Goal: Transaction & Acquisition: Purchase product/service

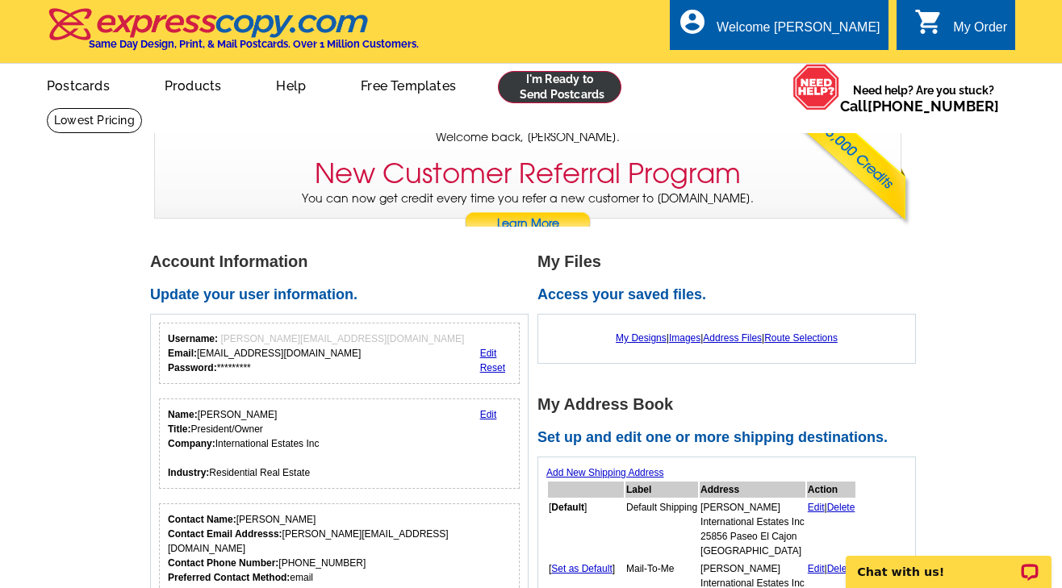
click at [558, 79] on link at bounding box center [559, 87] width 123 height 32
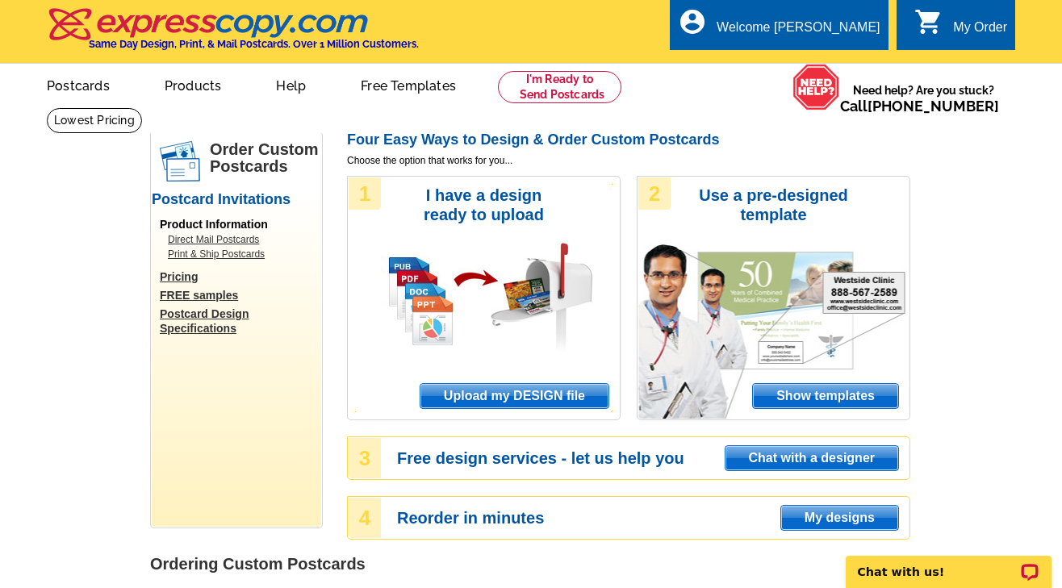
click at [444, 224] on div "1 I have a design ready to upload Upload my DESIGN file" at bounding box center [484, 298] width 274 height 244
click at [525, 390] on span "Upload my DESIGN file" at bounding box center [514, 396] width 188 height 24
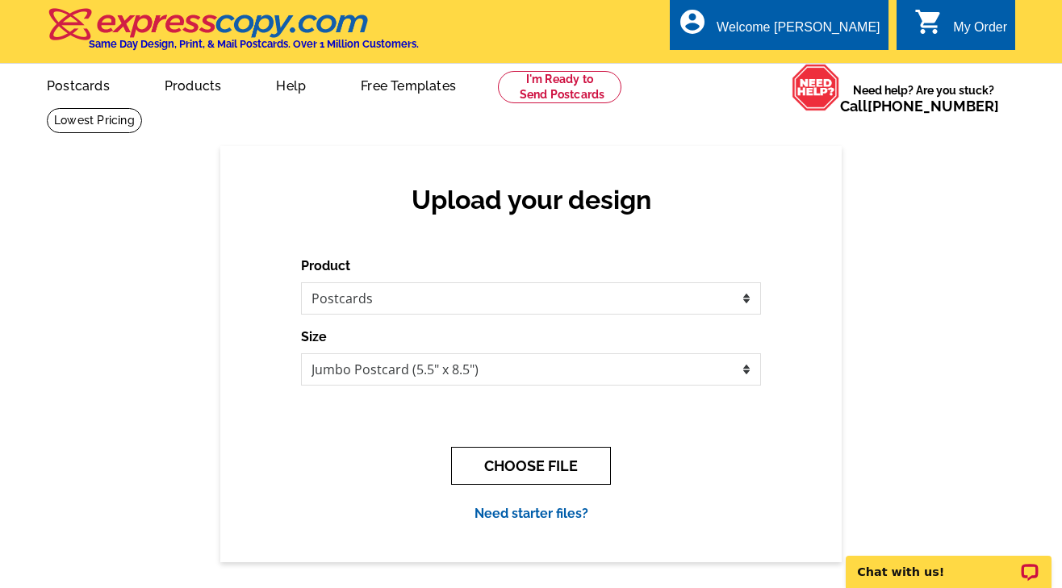
click at [538, 463] on button "CHOOSE FILE" at bounding box center [531, 466] width 160 height 38
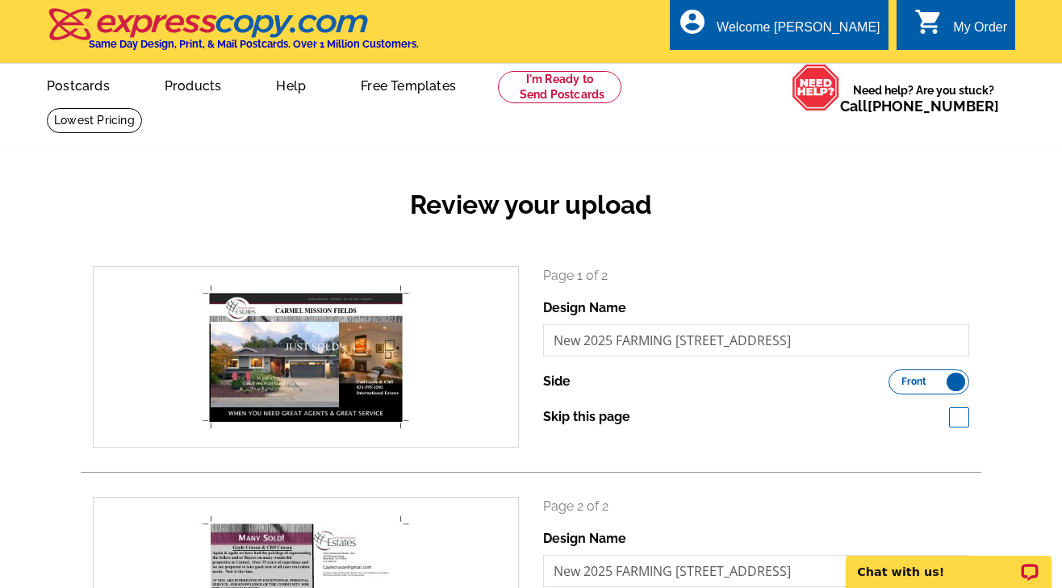
click at [1025, 381] on div "Review your upload search Page 1 of 2 Design Name New 2025 FARMING Poscard Syca…" at bounding box center [531, 467] width 1062 height 642
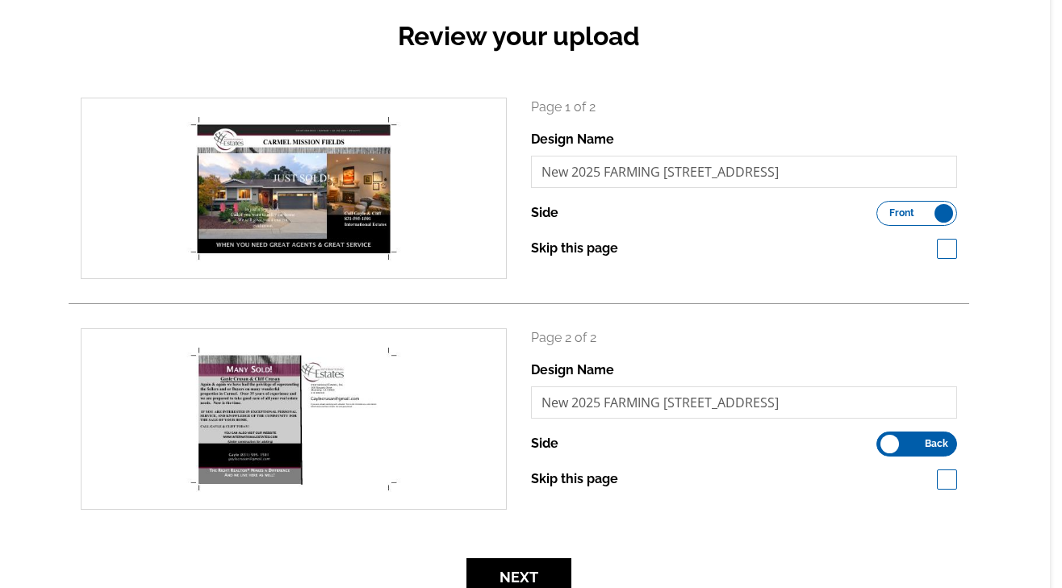
scroll to position [171, 12]
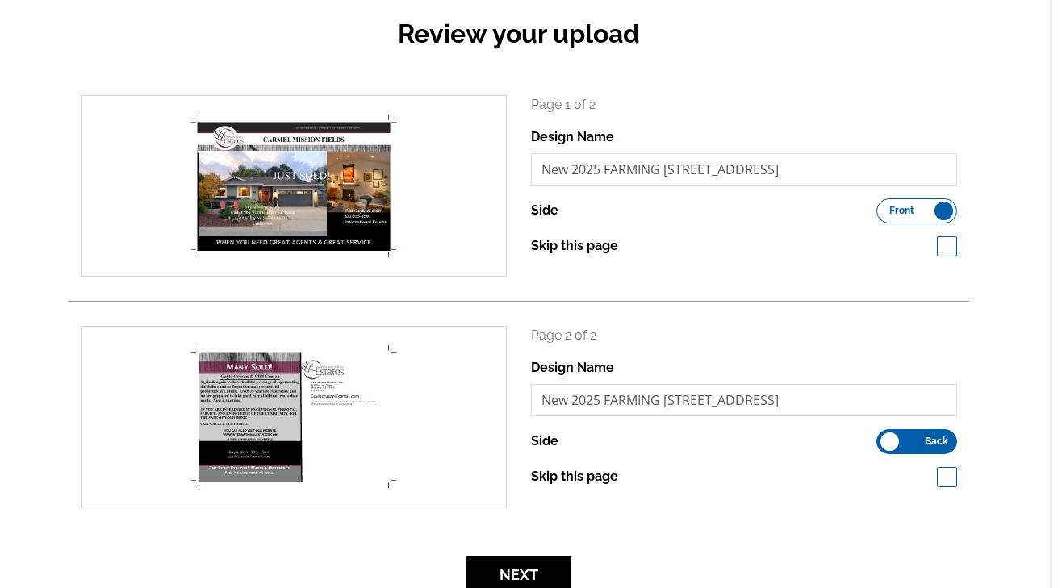
click at [996, 108] on div "Review your upload search Page 1 of 2 Design Name New 2025 FARMING Poscard Syca…" at bounding box center [519, 296] width 1062 height 642
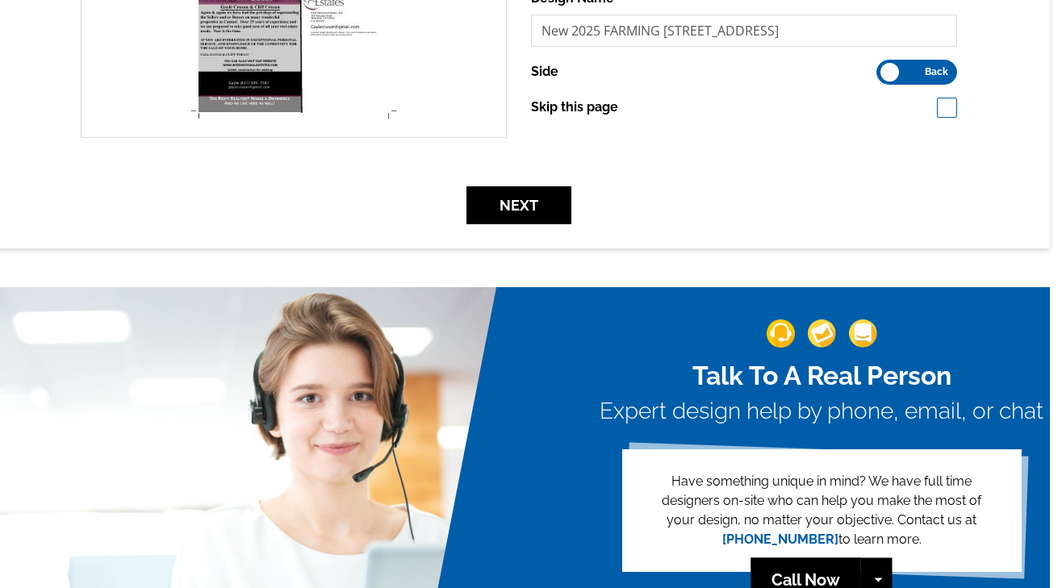
scroll to position [555, 12]
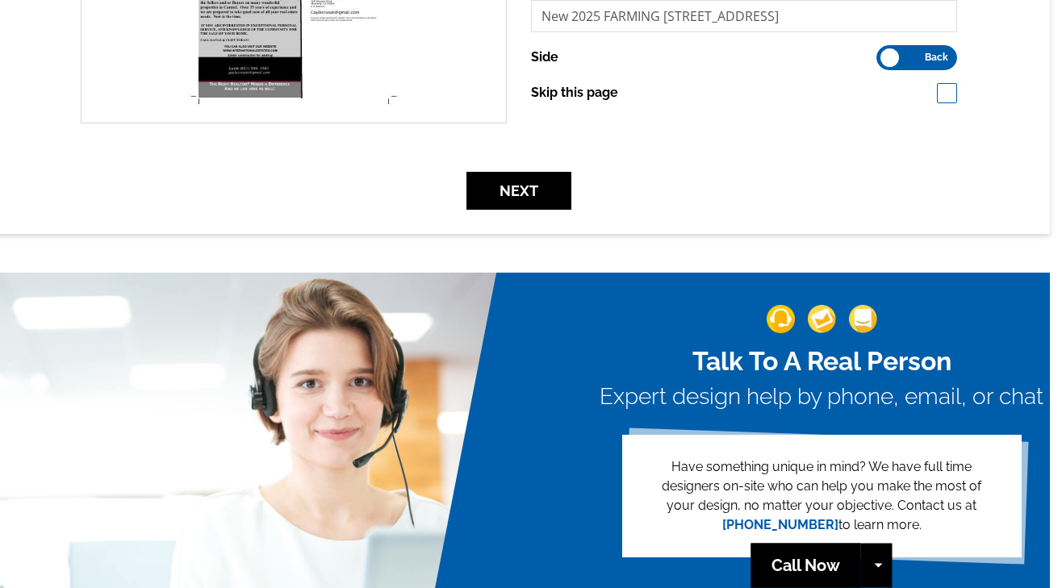
click at [900, 58] on label "Front Back" at bounding box center [916, 57] width 81 height 25
click at [884, 53] on input "Front Back" at bounding box center [884, 53] width 0 height 0
click at [942, 60] on label "Front Back" at bounding box center [916, 57] width 81 height 25
click at [884, 53] on input "Front Back" at bounding box center [884, 53] width 0 height 0
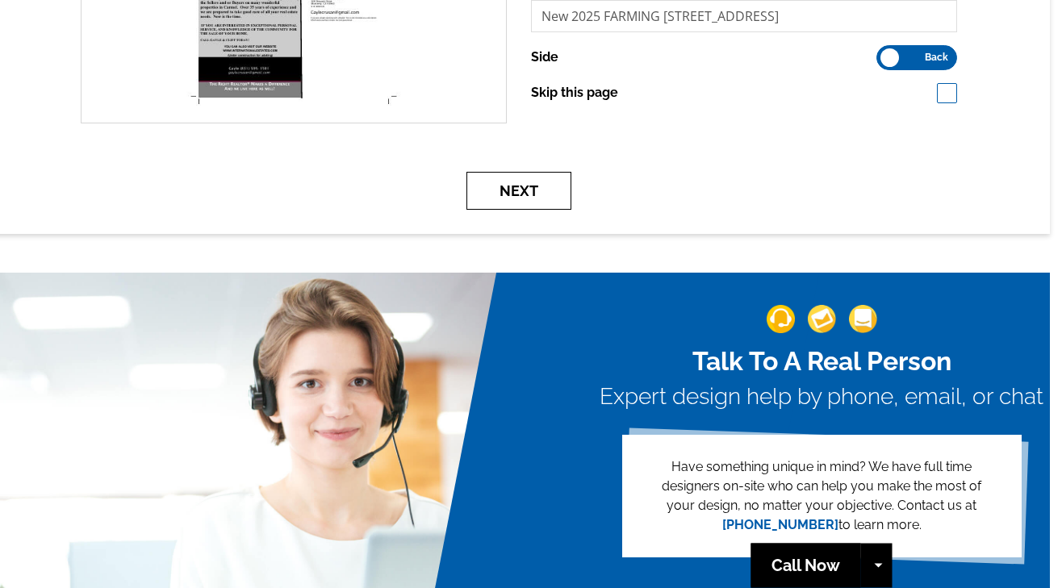
click at [513, 193] on button "Next" at bounding box center [518, 191] width 105 height 38
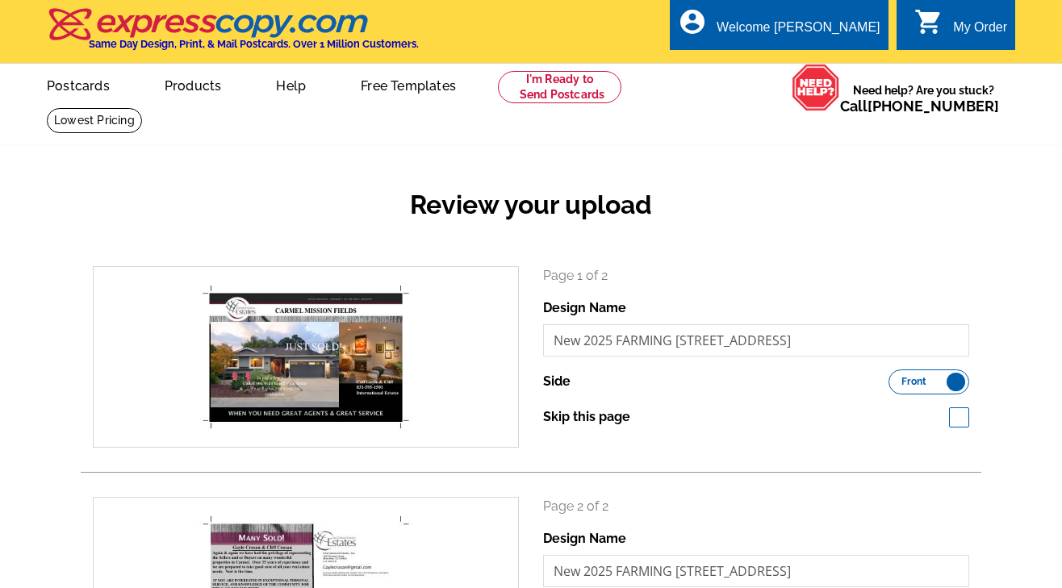
scroll to position [555, 12]
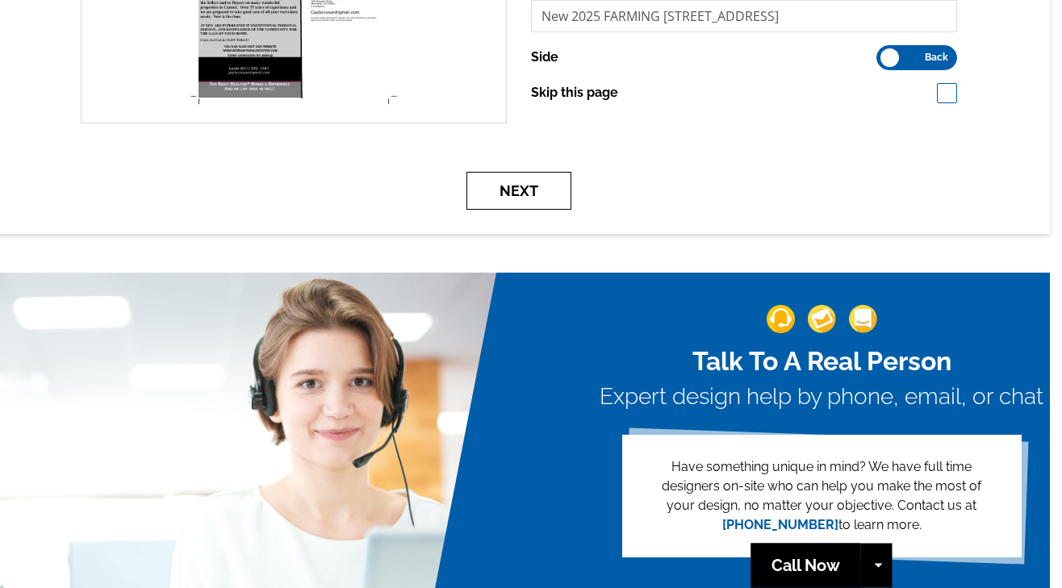
click at [532, 186] on button "Next" at bounding box center [518, 191] width 105 height 38
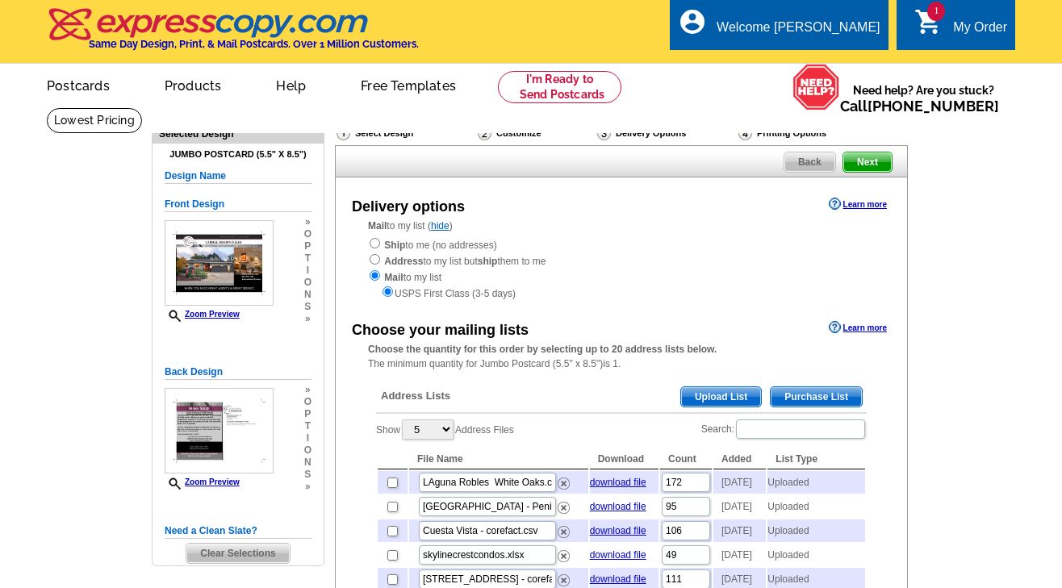
click at [717, 387] on span "Upload List" at bounding box center [721, 396] width 80 height 19
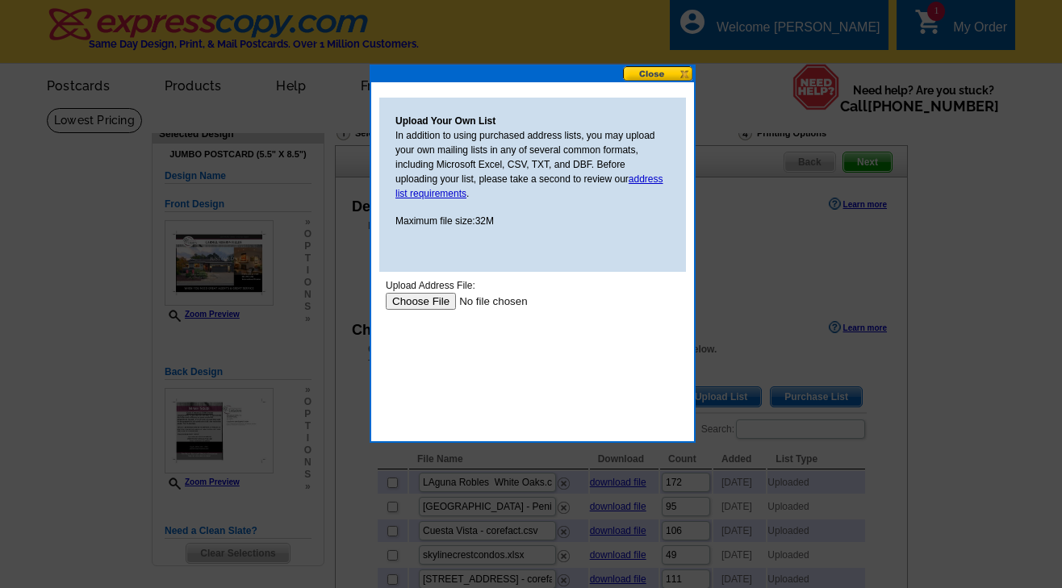
click at [432, 299] on input "file" at bounding box center [488, 301] width 204 height 17
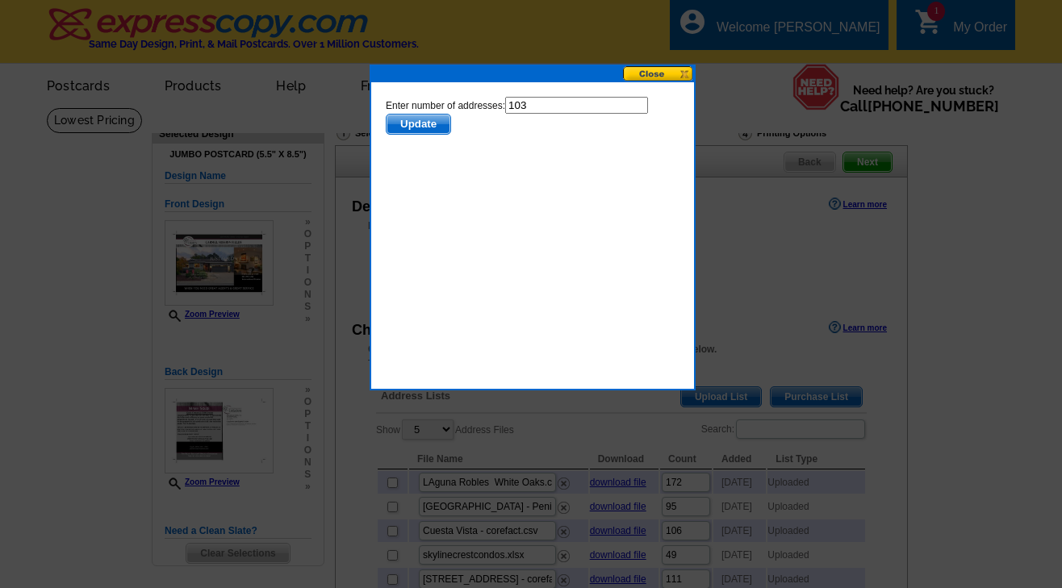
drag, startPoint x: 422, startPoint y: 119, endPoint x: 433, endPoint y: 120, distance: 11.4
click at [422, 119] on span "Update" at bounding box center [418, 124] width 64 height 19
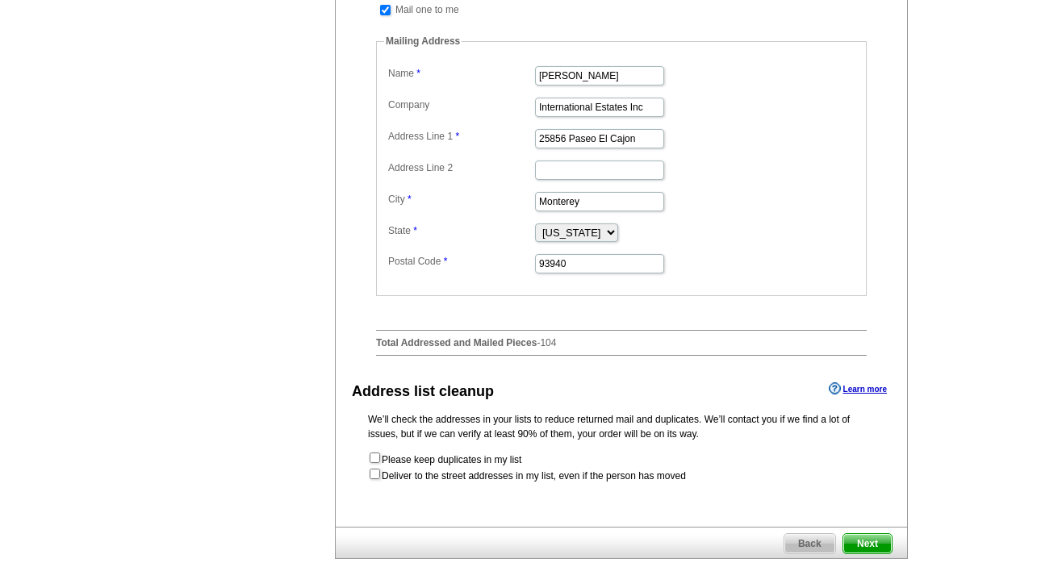
scroll to position [619, 2]
click at [958, 104] on main "Need Help? call [PHONE_NUMBER], chat with support, or have our designers make s…" at bounding box center [531, 66] width 1062 height 1156
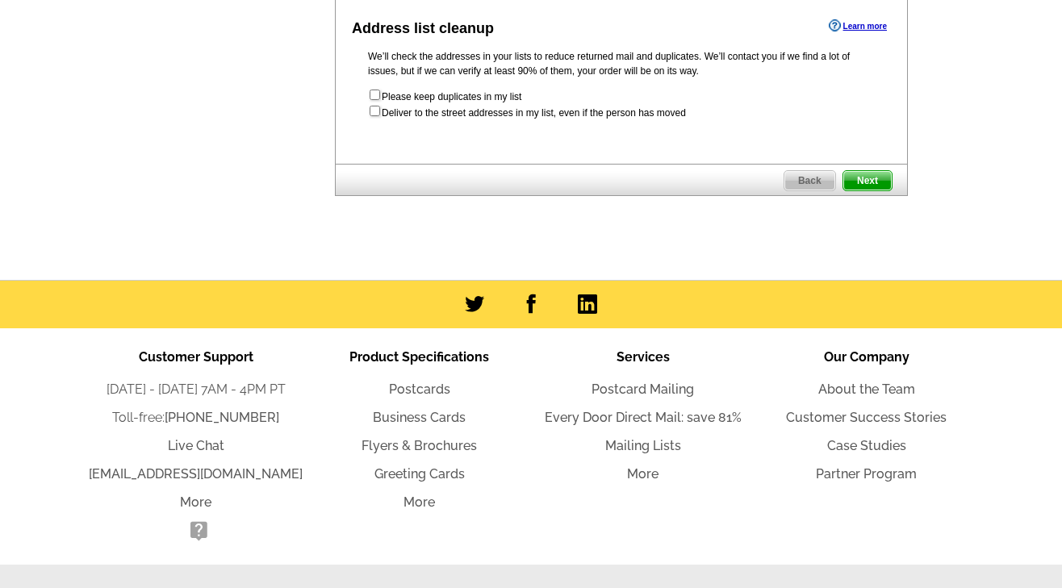
scroll to position [983, 0]
click at [375, 116] on input "checkbox" at bounding box center [375, 111] width 10 height 10
checkbox input "true"
radio input "true"
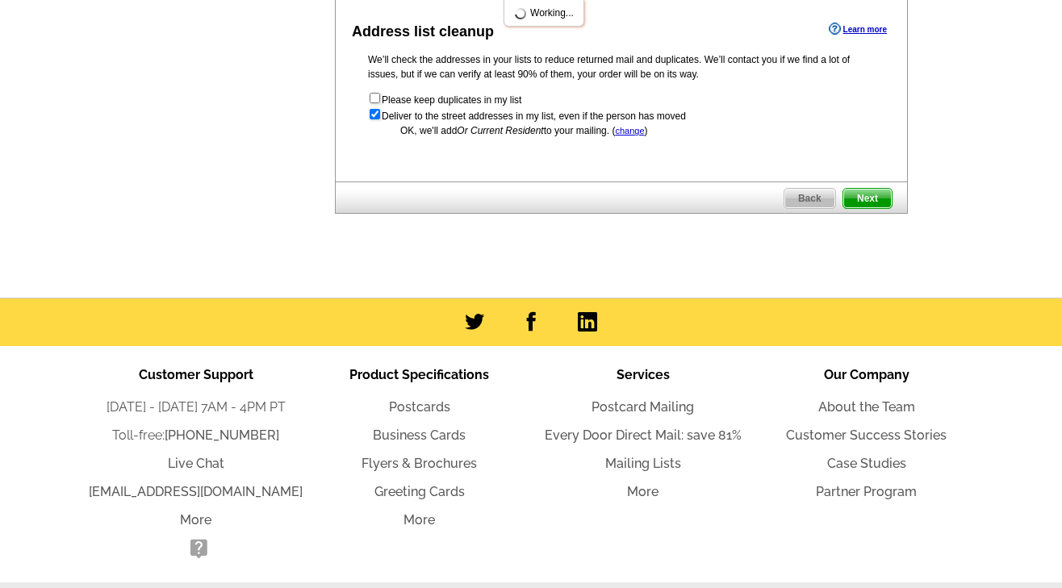
scroll to position [0, 0]
click at [865, 208] on span "Next" at bounding box center [867, 198] width 48 height 19
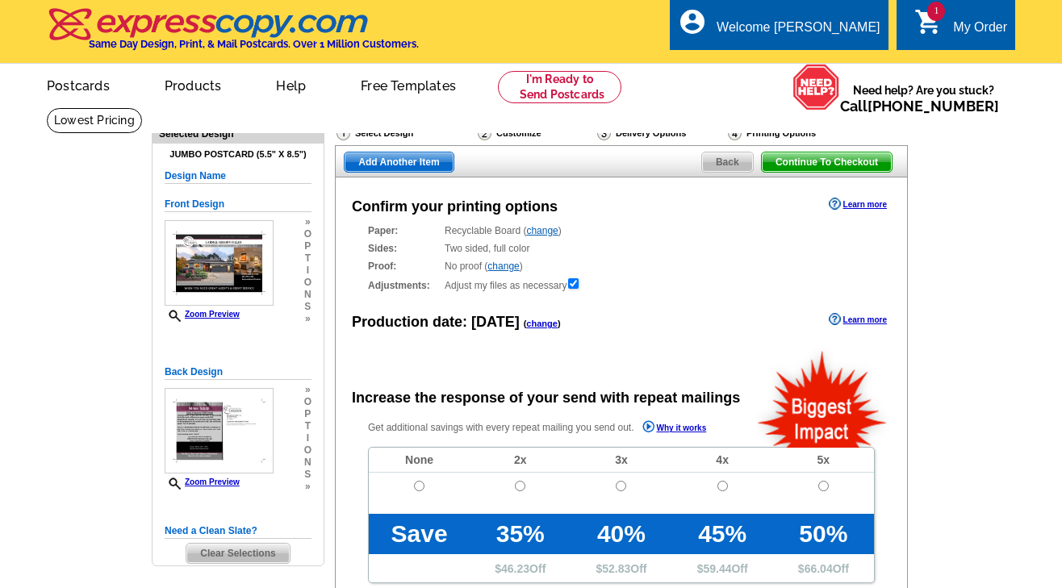
radio input "false"
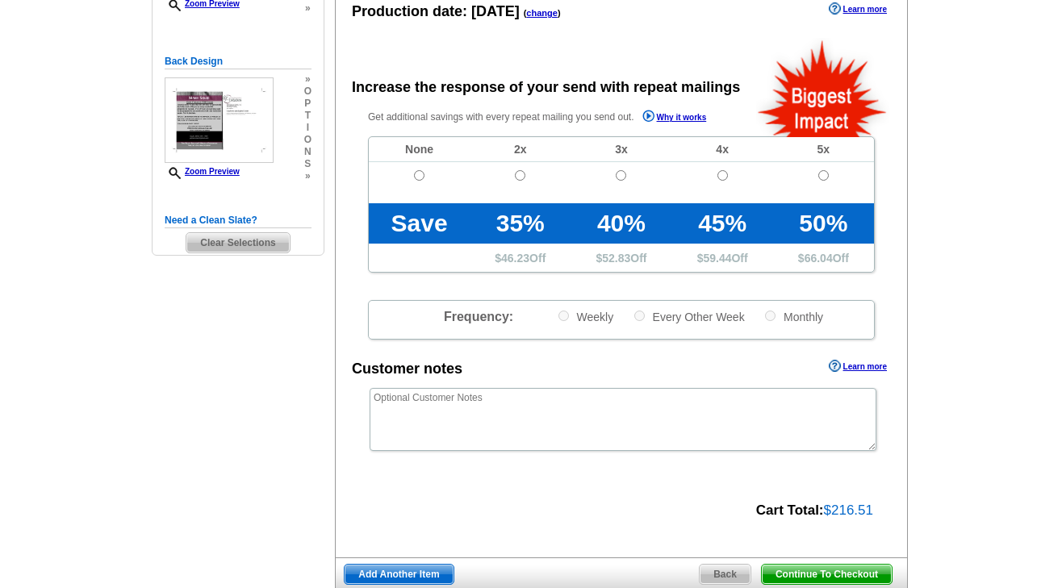
scroll to position [323, 0]
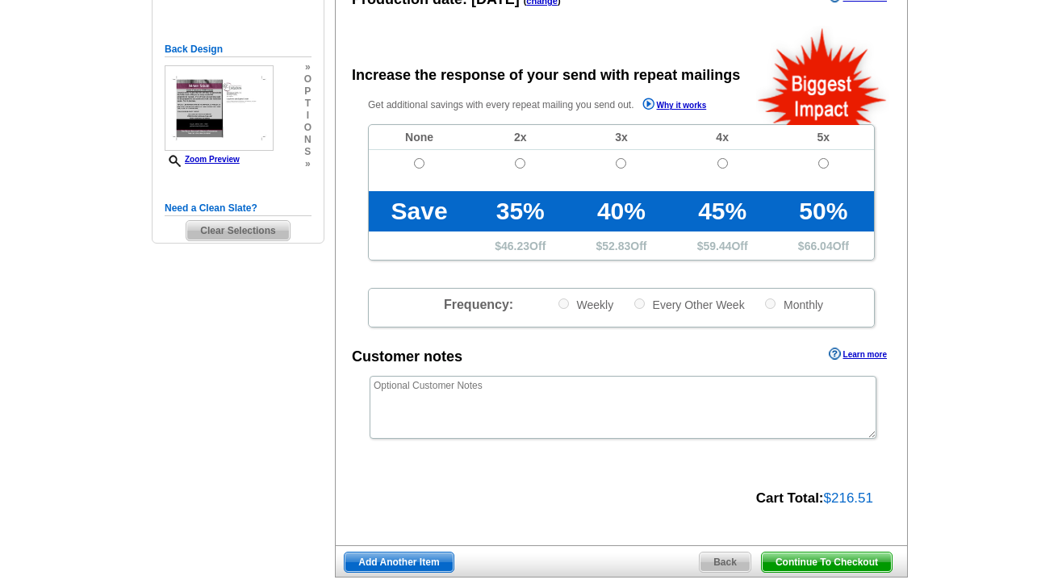
click at [420, 162] on input "radio" at bounding box center [419, 163] width 10 height 10
radio input "true"
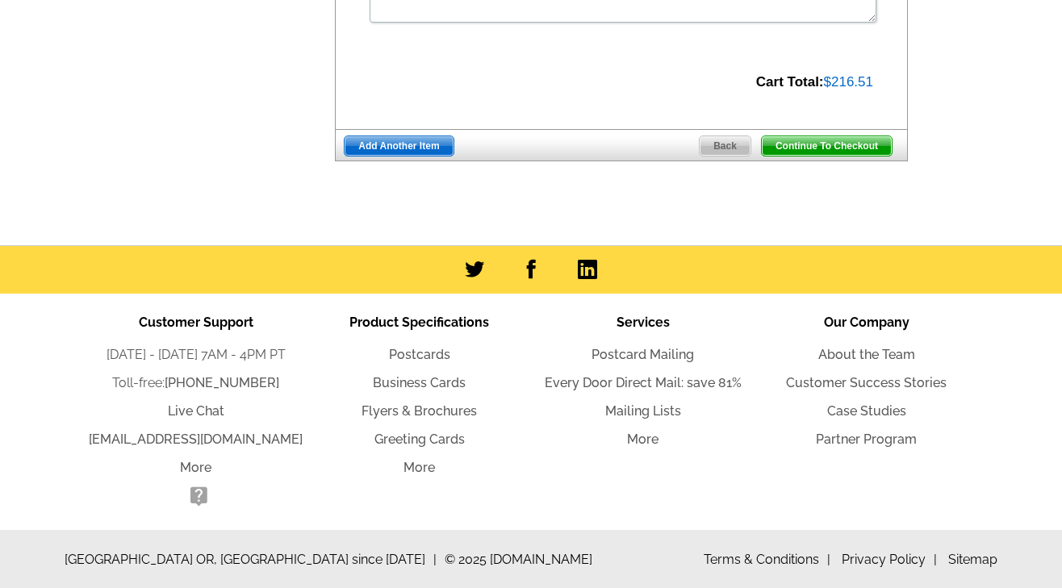
scroll to position [737, 0]
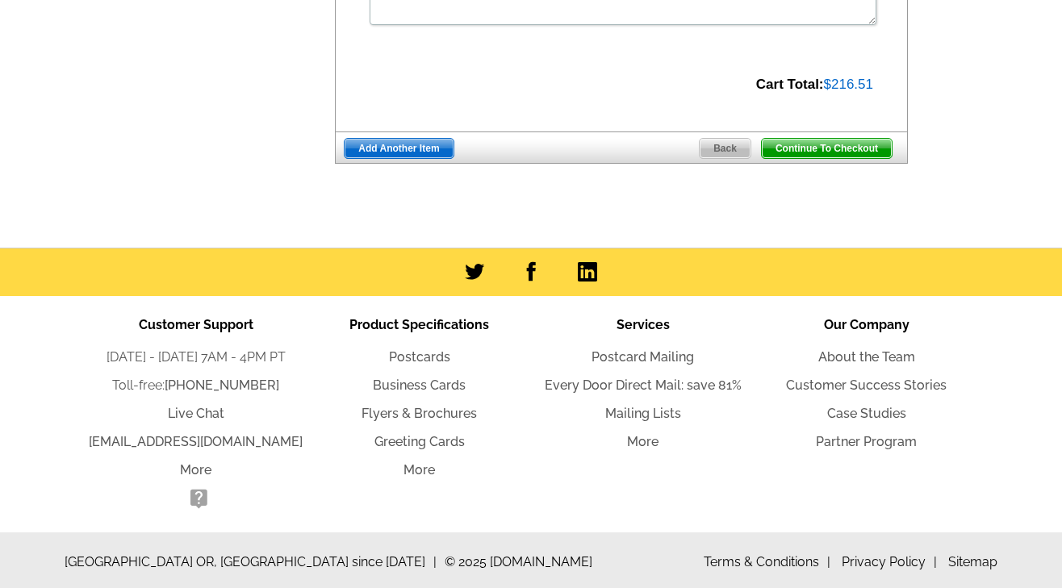
click at [830, 141] on span "Continue To Checkout" at bounding box center [827, 148] width 130 height 19
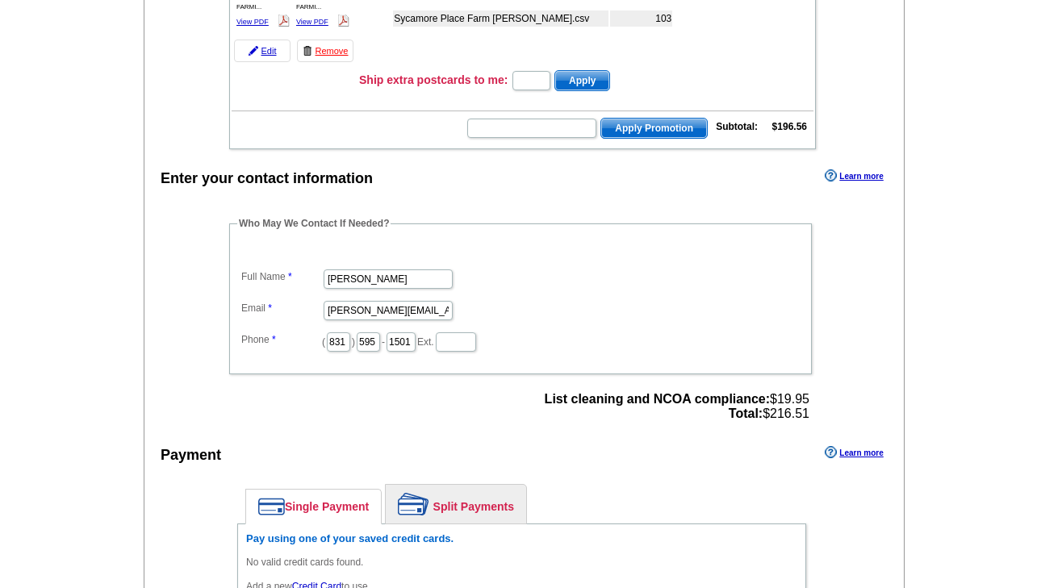
scroll to position [309, 0]
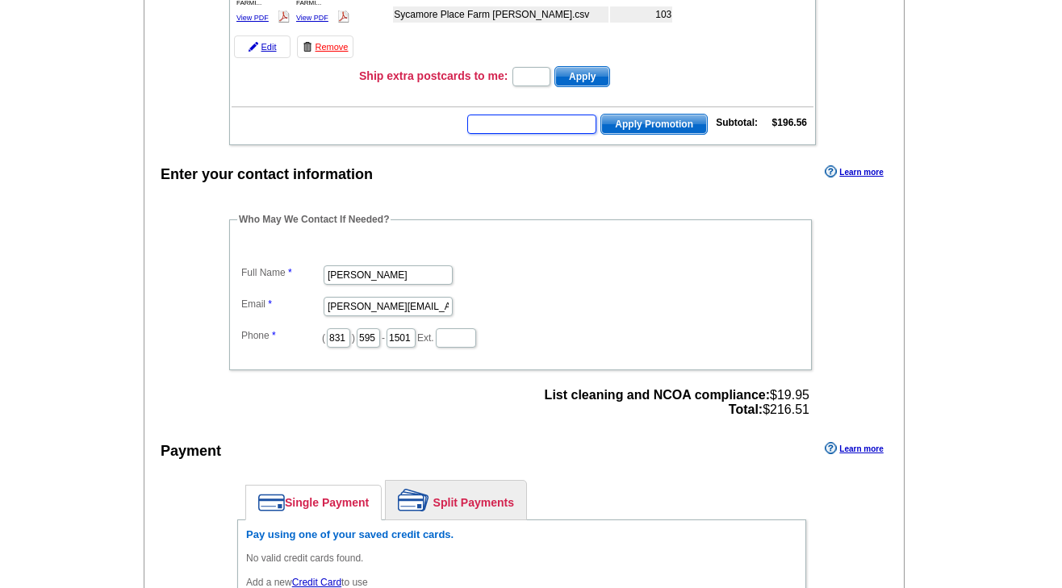
click at [495, 125] on input "text" at bounding box center [531, 124] width 129 height 19
type input "GROW0725"
click at [642, 115] on span "Apply Promotion" at bounding box center [654, 124] width 106 height 19
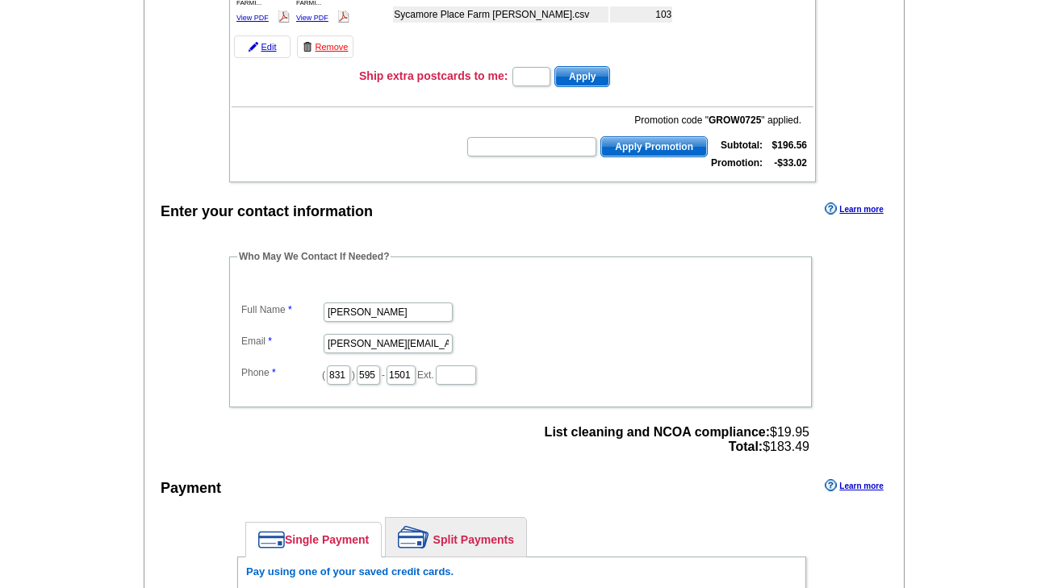
click at [1005, 156] on main "Add Another Item Checkout Order Name: My Order 2025-08-20 Save Order Review you…" at bounding box center [531, 320] width 1062 height 1044
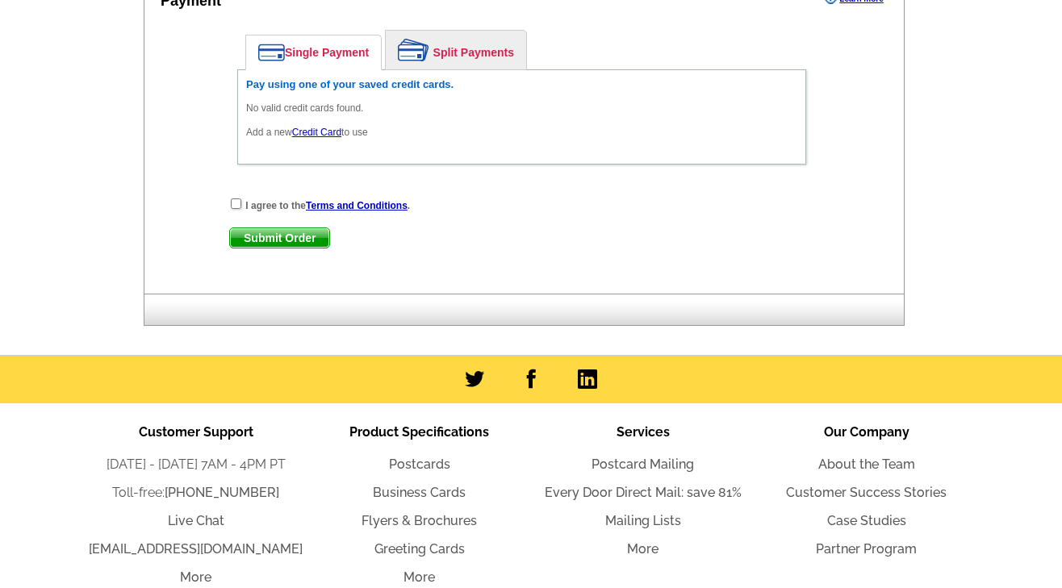
scroll to position [805, 0]
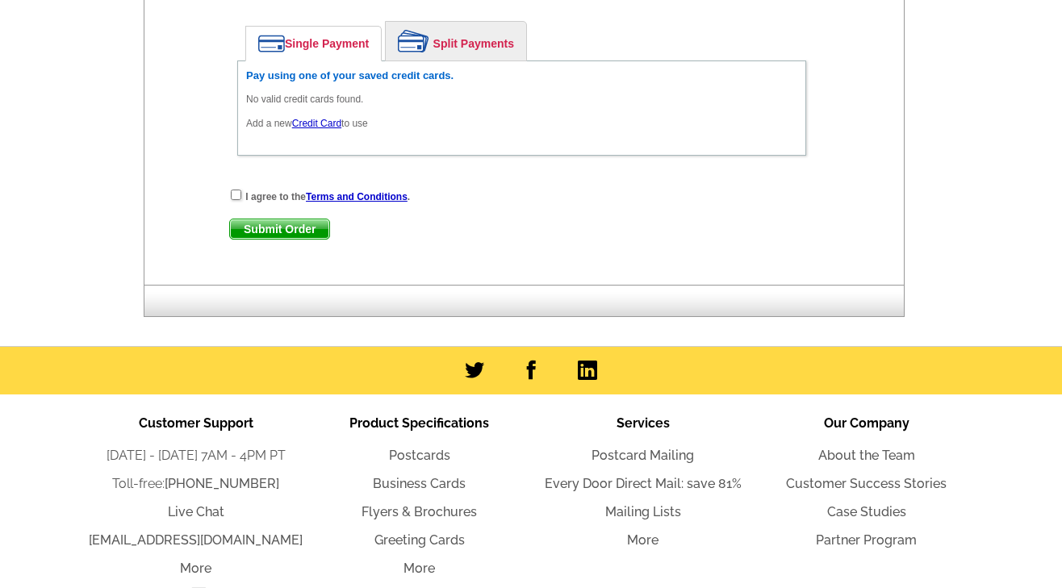
click at [235, 194] on input "checkbox" at bounding box center [236, 195] width 10 height 10
checkbox input "true"
click at [316, 40] on link "Single Payment" at bounding box center [313, 44] width 135 height 34
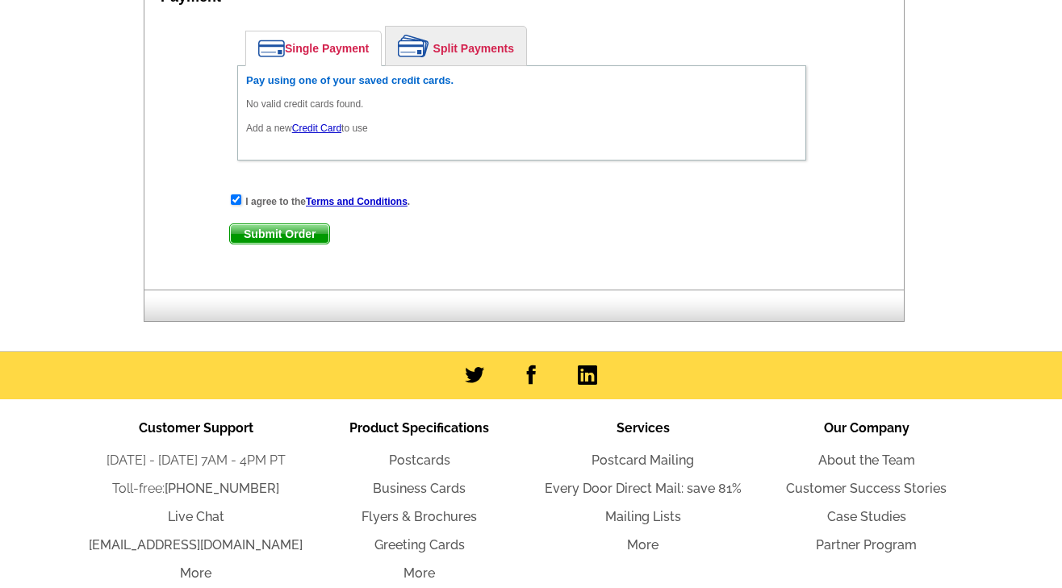
scroll to position [800, 0]
click at [315, 124] on link "Credit Card" at bounding box center [316, 128] width 49 height 11
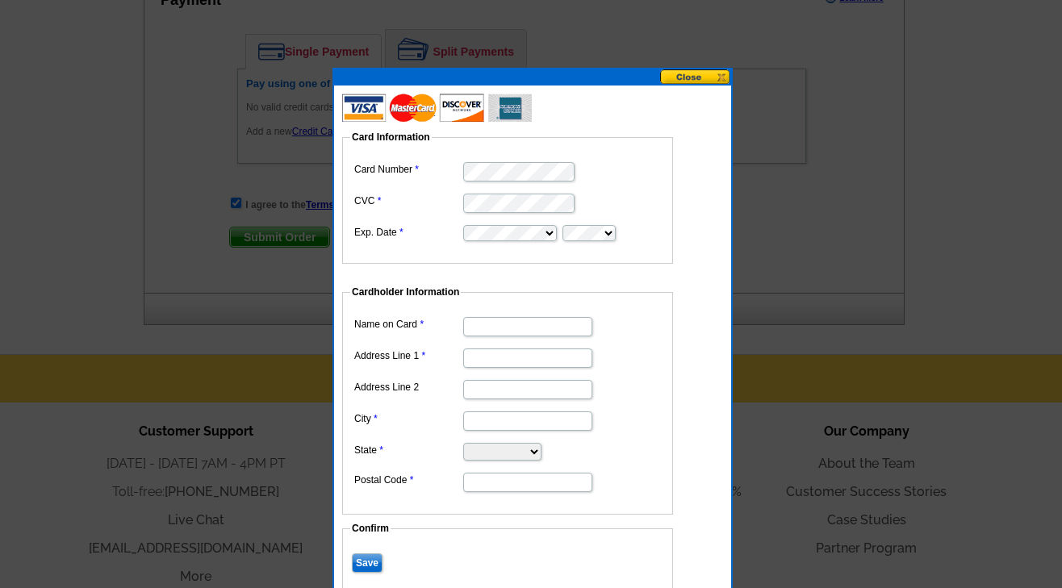
scroll to position [796, 0]
click at [611, 170] on dd at bounding box center [507, 171] width 315 height 25
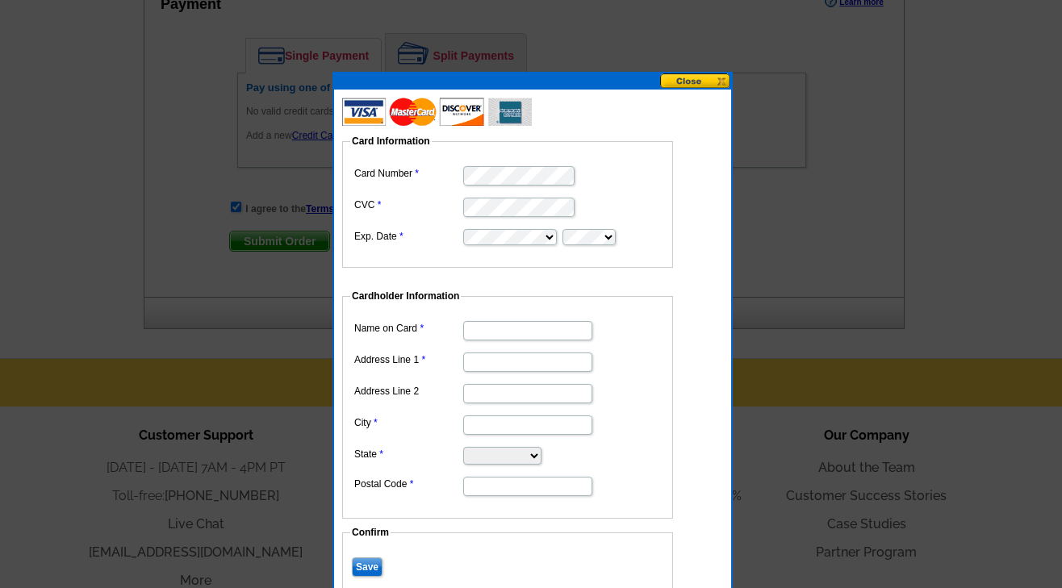
scroll to position [793, 0]
click at [475, 324] on input "Name on Card" at bounding box center [527, 330] width 129 height 19
click at [559, 328] on input "Name on Card" at bounding box center [527, 330] width 129 height 19
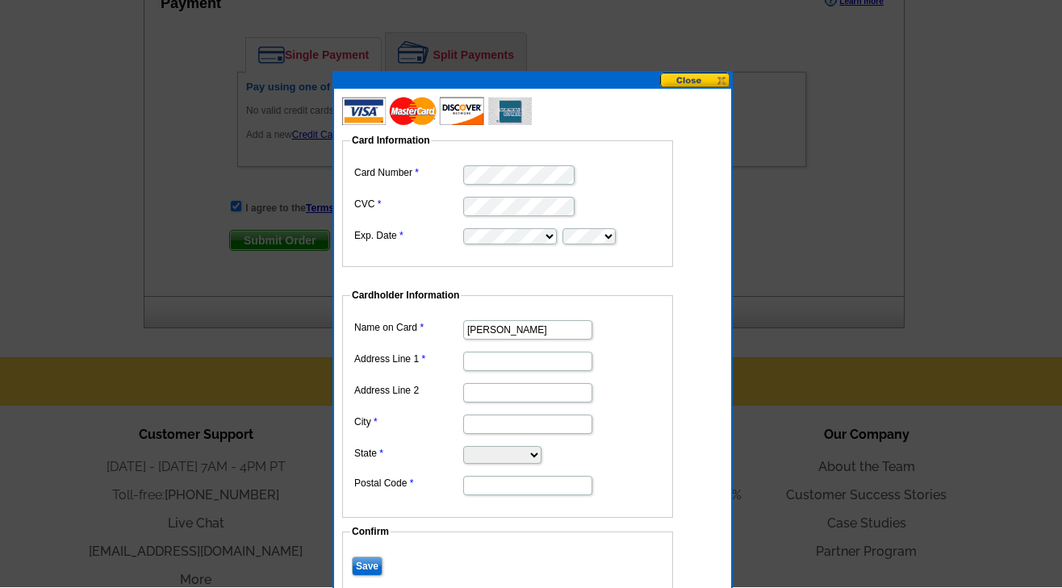
scroll to position [794, 1]
type input "[PERSON_NAME]"
type input "25856 Paseo El Cajon"
click at [685, 407] on dd "Cardholder Information Name on Card Gayle Crusan Address Line 1 25856 Paseo El …" at bounding box center [515, 403] width 347 height 230
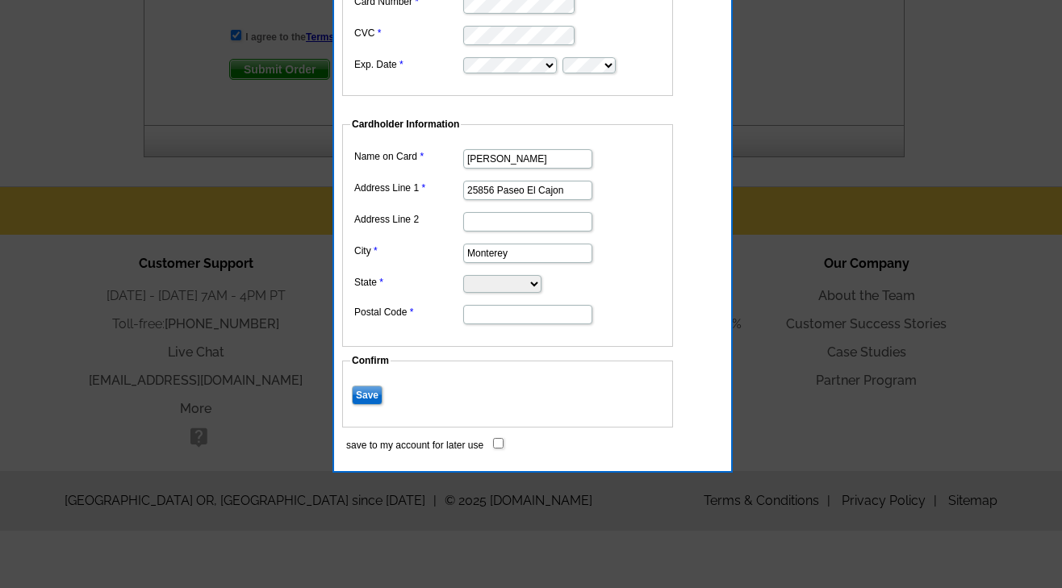
scroll to position [965, 0]
type input "Monterey"
select select "CA"
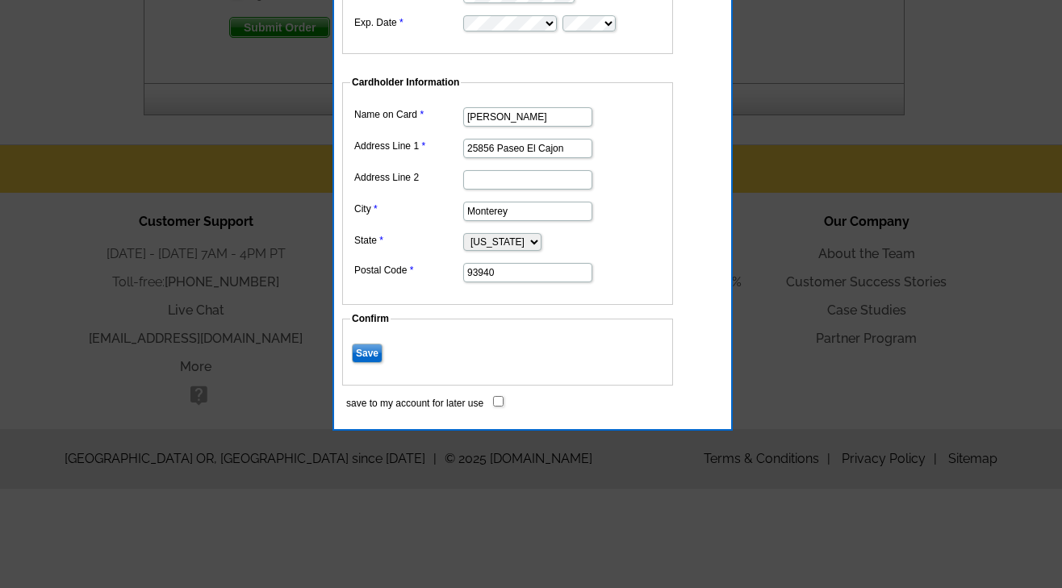
scroll to position [1010, 0]
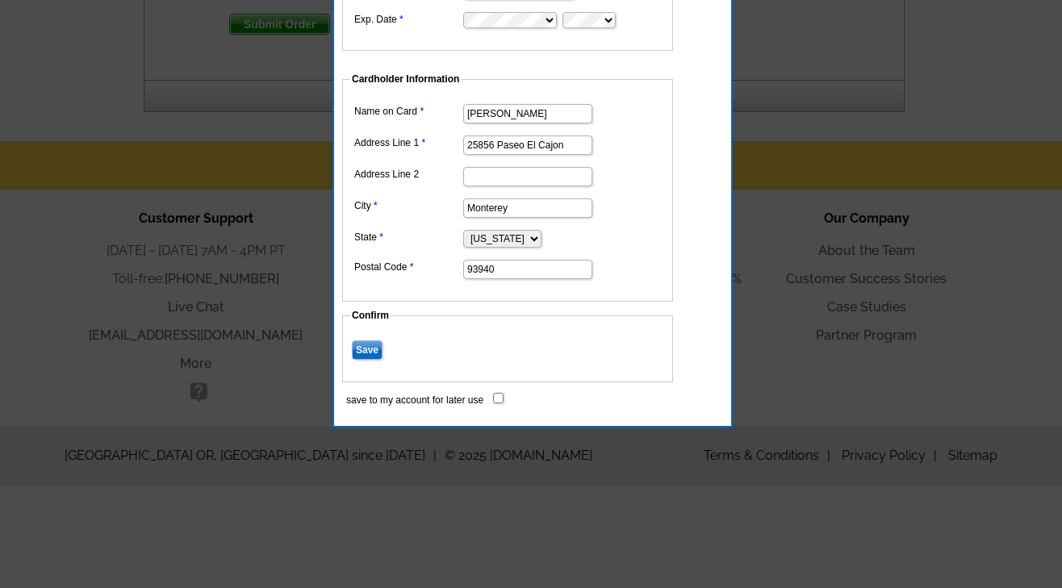
type input "93940"
click at [705, 328] on form "Card Information Card Number CVC Exp. Date Cardholder Information Name on Card …" at bounding box center [532, 146] width 381 height 518
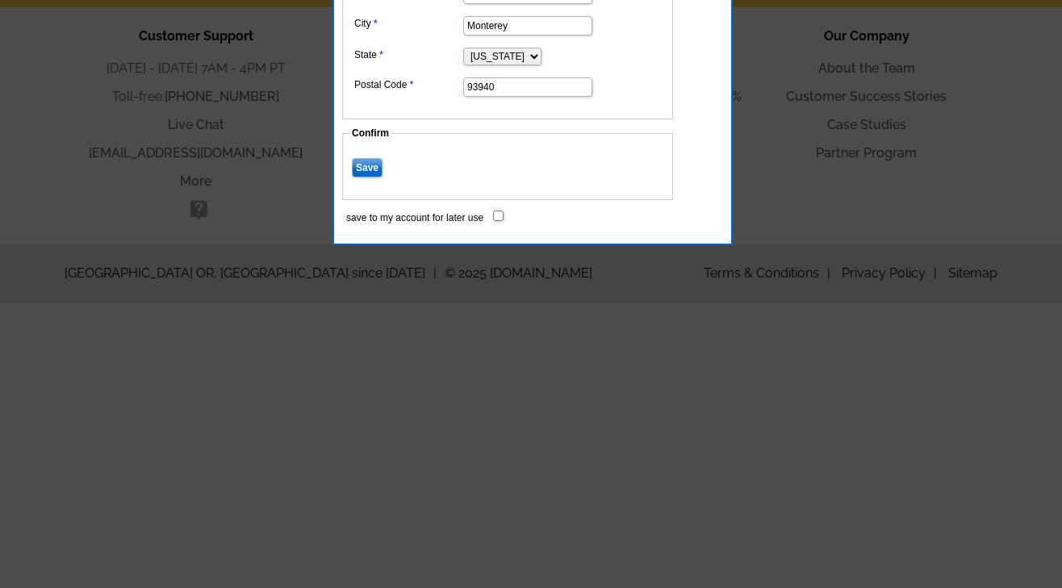
scroll to position [1191, 0]
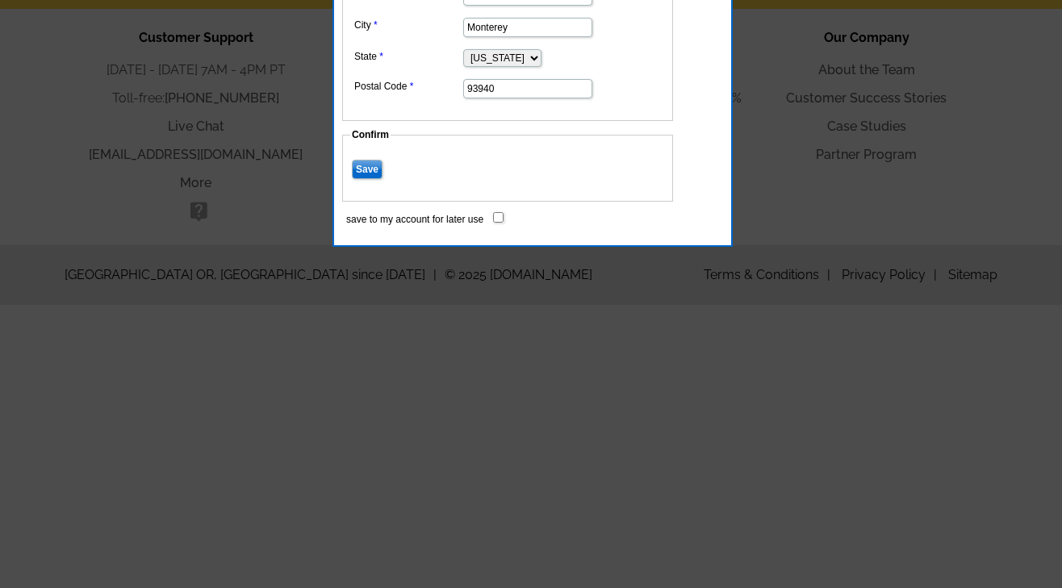
click at [357, 167] on input "Save" at bounding box center [367, 169] width 31 height 19
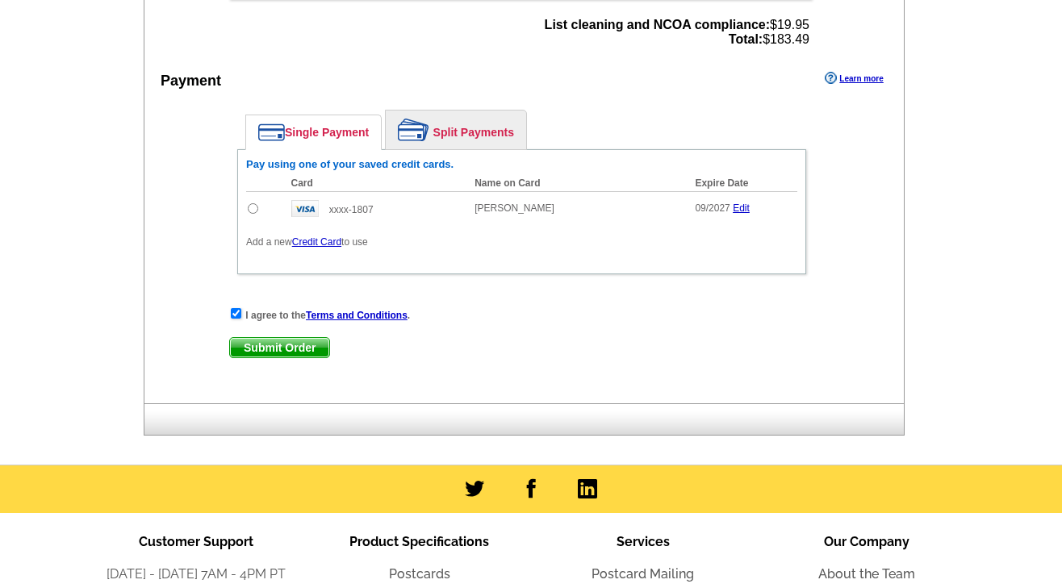
scroll to position [665, 0]
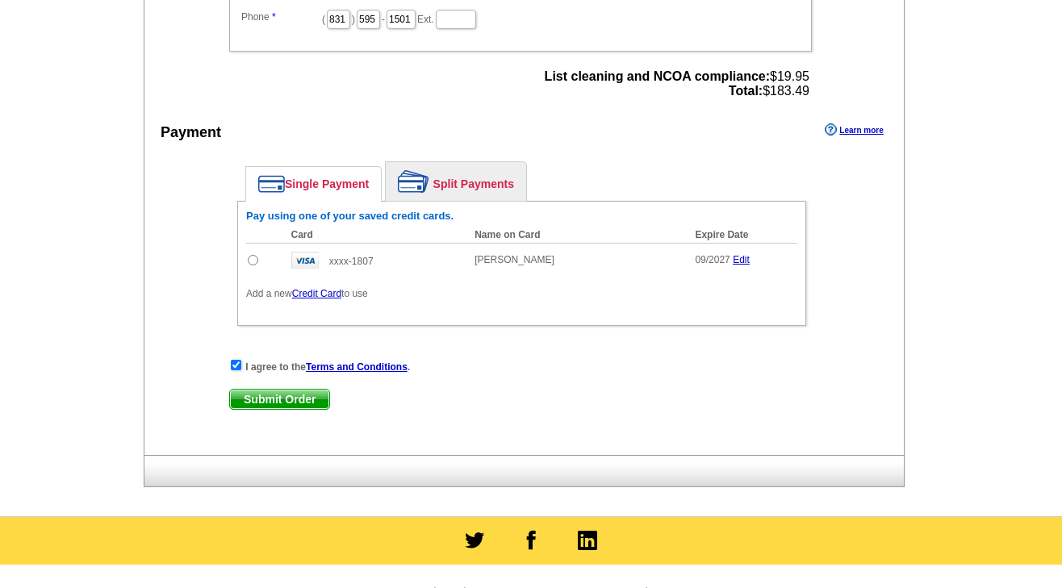
click at [253, 261] on input "radio" at bounding box center [253, 260] width 10 height 10
radio input "true"
click at [297, 394] on span "Submit Order" at bounding box center [279, 399] width 99 height 19
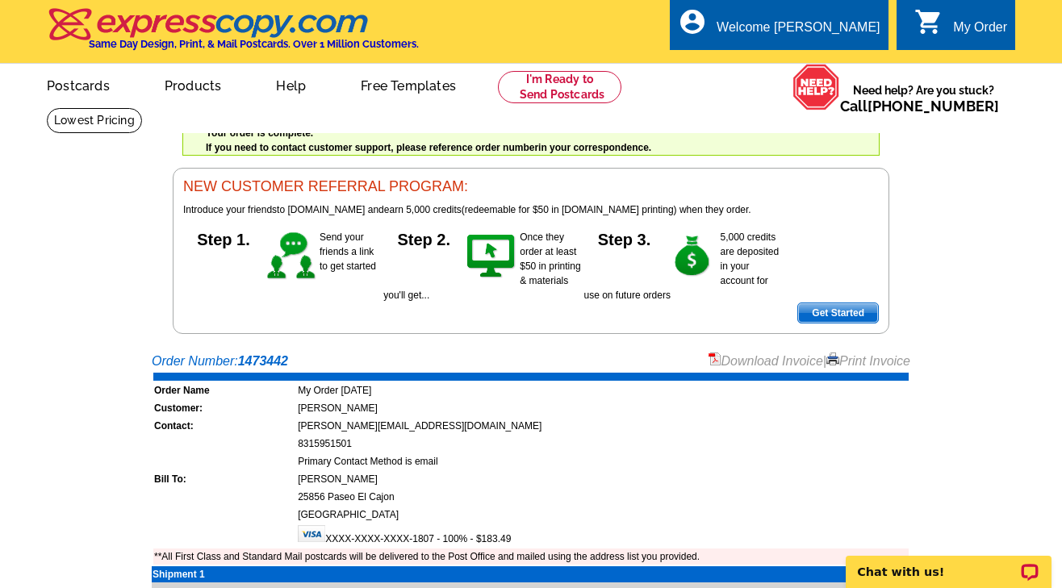
click at [973, 189] on div "Welcome back [PERSON_NAME] My Account Logout local_phone Same Day Design, Print…" at bounding box center [531, 167] width 1062 height 334
